Goal: Information Seeking & Learning: Learn about a topic

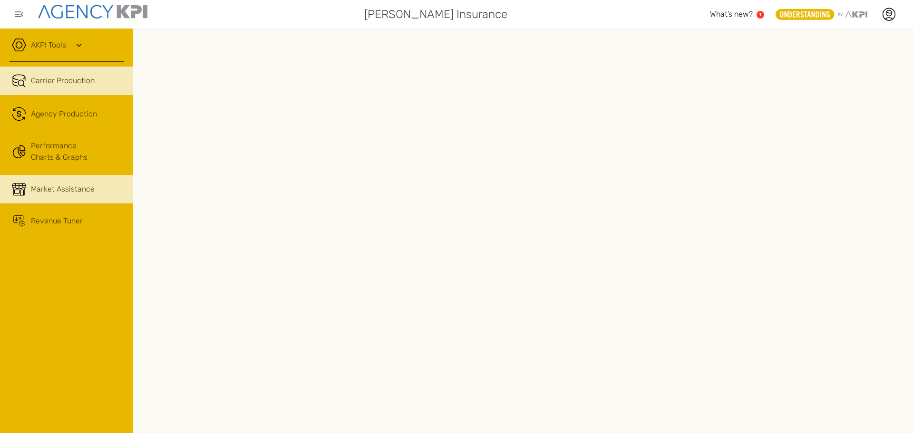
click at [63, 193] on span "Market Assistance" at bounding box center [63, 188] width 64 height 11
